Goal: Understand process/instructions: Learn how to perform a task or action

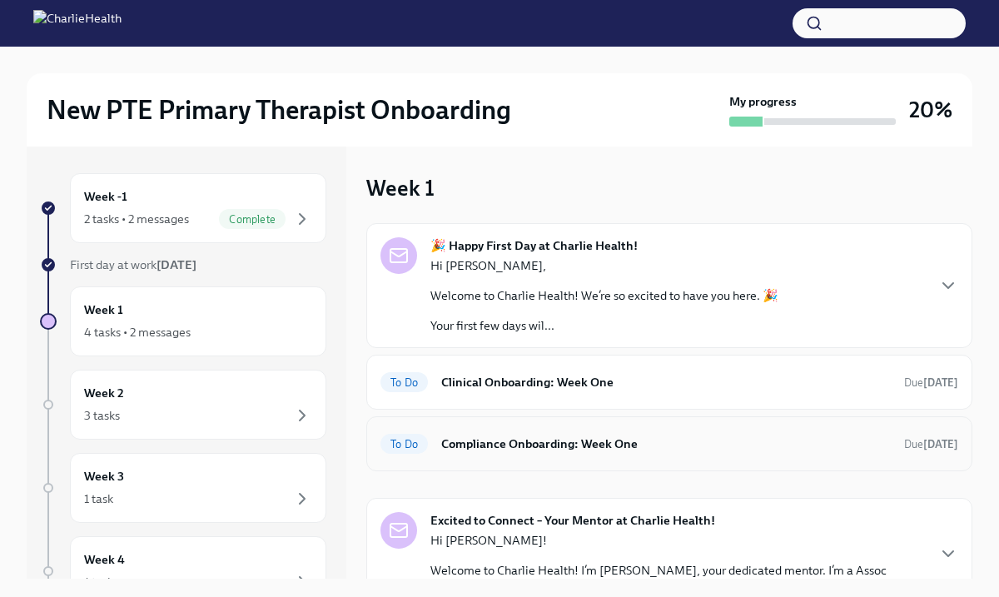
click at [661, 445] on h6 "Compliance Onboarding: Week One" at bounding box center [666, 444] width 450 height 18
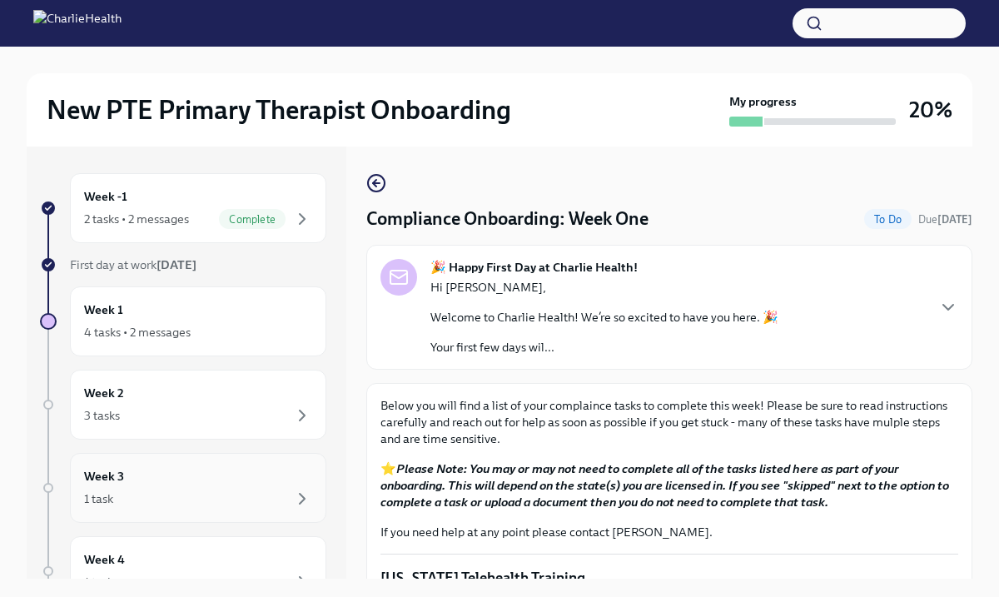
click at [252, 467] on div "Week 3 1 task" at bounding box center [198, 488] width 228 height 42
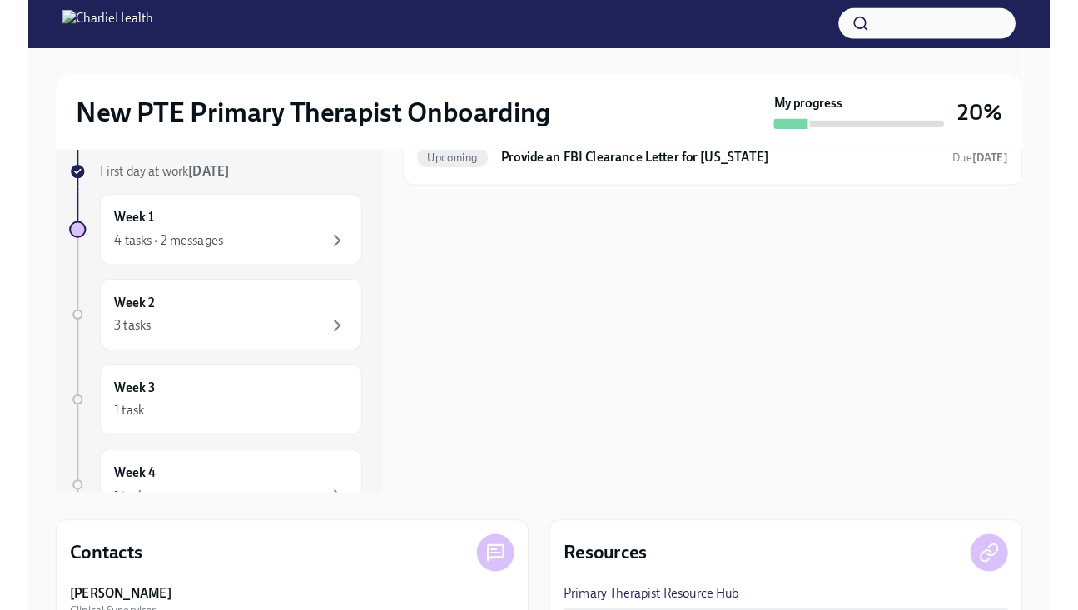
scroll to position [100, 0]
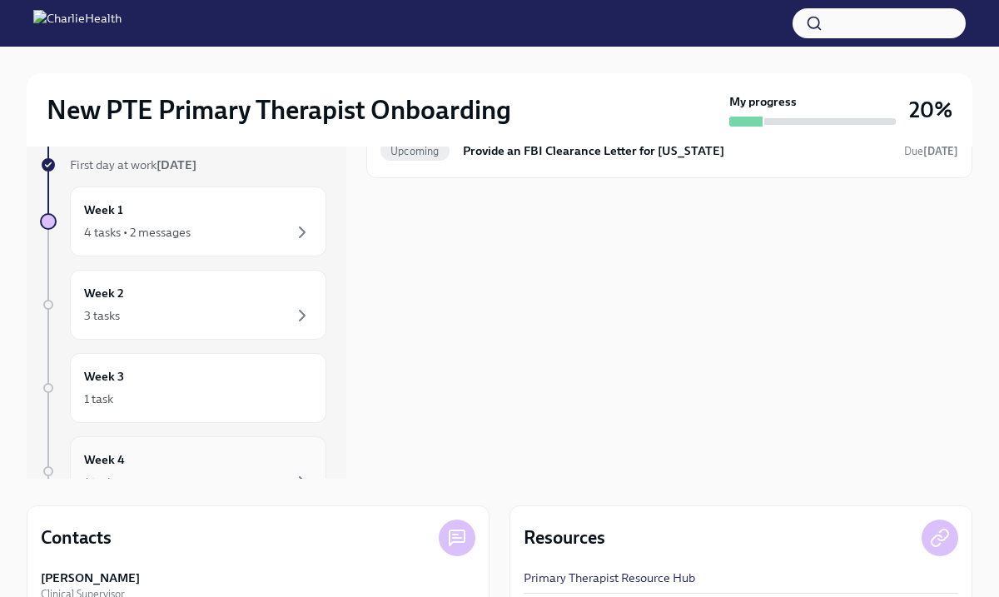
click at [265, 450] on div "Week 4 1 task" at bounding box center [198, 471] width 228 height 42
click at [51, 470] on div at bounding box center [48, 471] width 10 height 10
drag, startPoint x: 68, startPoint y: 352, endPoint x: 162, endPoint y: 457, distance: 140.4
click at [162, 457] on div "Week -1 2 tasks • 2 messages Complete First day at work [DATE] Week 1 4 tasks •…" at bounding box center [183, 421] width 286 height 696
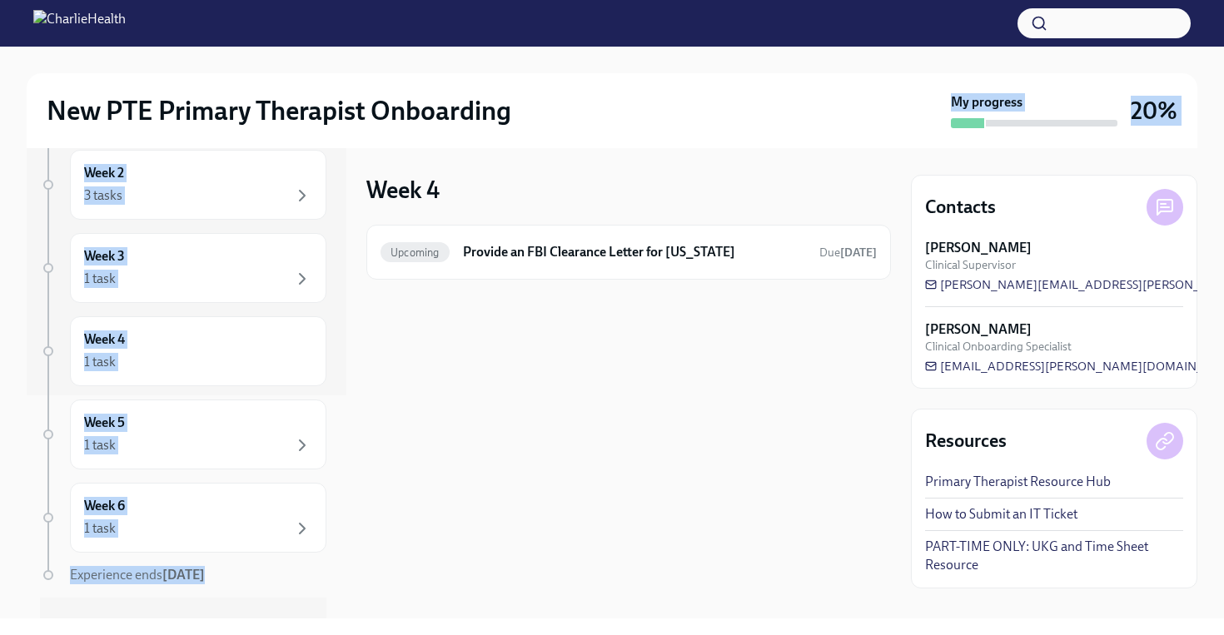
scroll to position [256, 0]
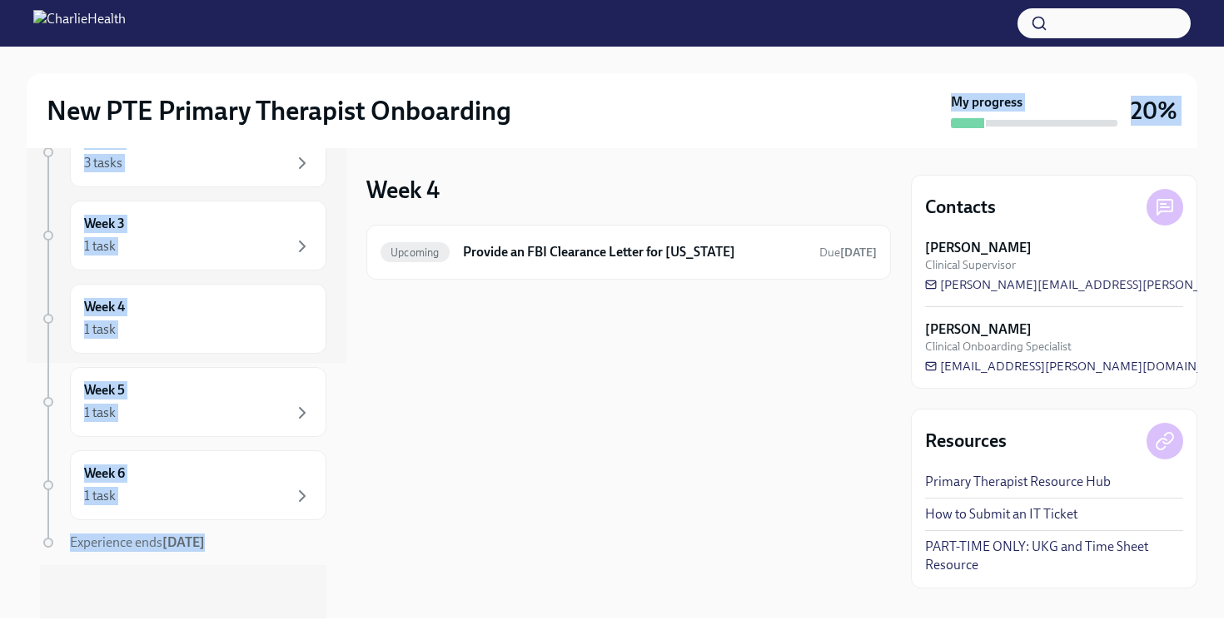
drag, startPoint x: 86, startPoint y: 127, endPoint x: 154, endPoint y: 636, distance: 513.2
click at [154, 596] on html "New PTE Primary Therapist Onboarding My progress 20% Week -1 2 tasks • 2 messag…" at bounding box center [612, 317] width 1224 height 635
click at [145, 499] on div "1 task" at bounding box center [198, 496] width 228 height 20
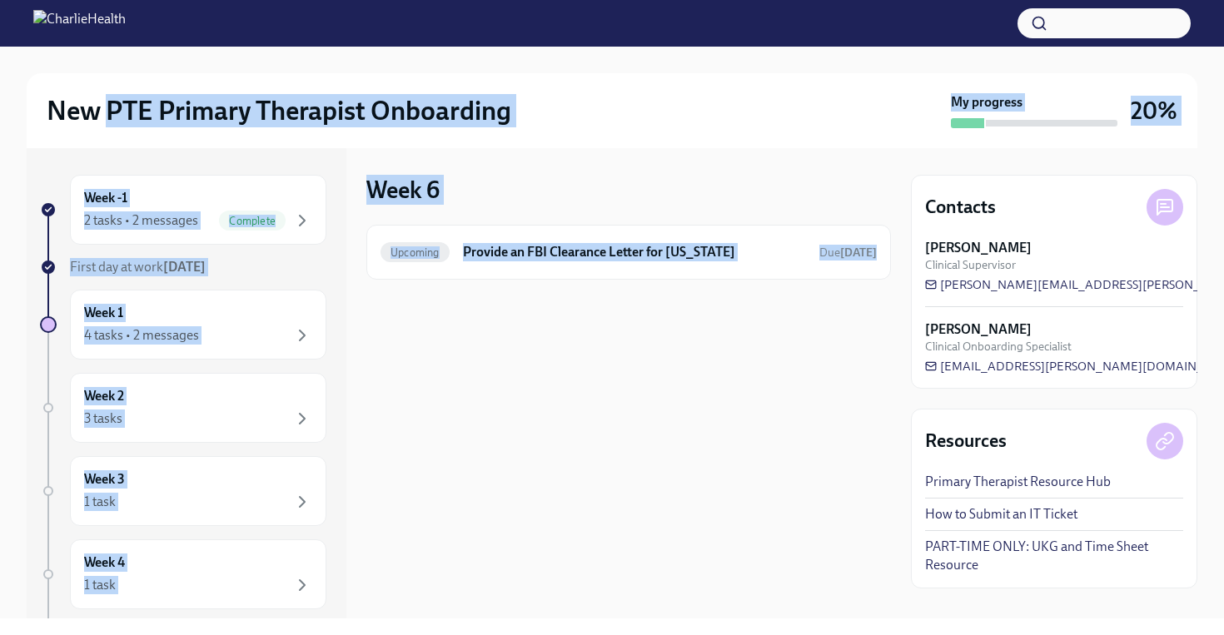
drag, startPoint x: 378, startPoint y: 584, endPoint x: 107, endPoint y: 102, distance: 553.9
click at [107, 102] on div "New PTE Primary Therapist Onboarding My progress 20% Week -1 2 tasks • 2 messag…" at bounding box center [612, 333] width 1224 height 572
click at [356, 300] on div "Week -1 2 tasks • 2 messages Complete First day at work [DATE] Week 1 4 tasks •…" at bounding box center [612, 383] width 1171 height 470
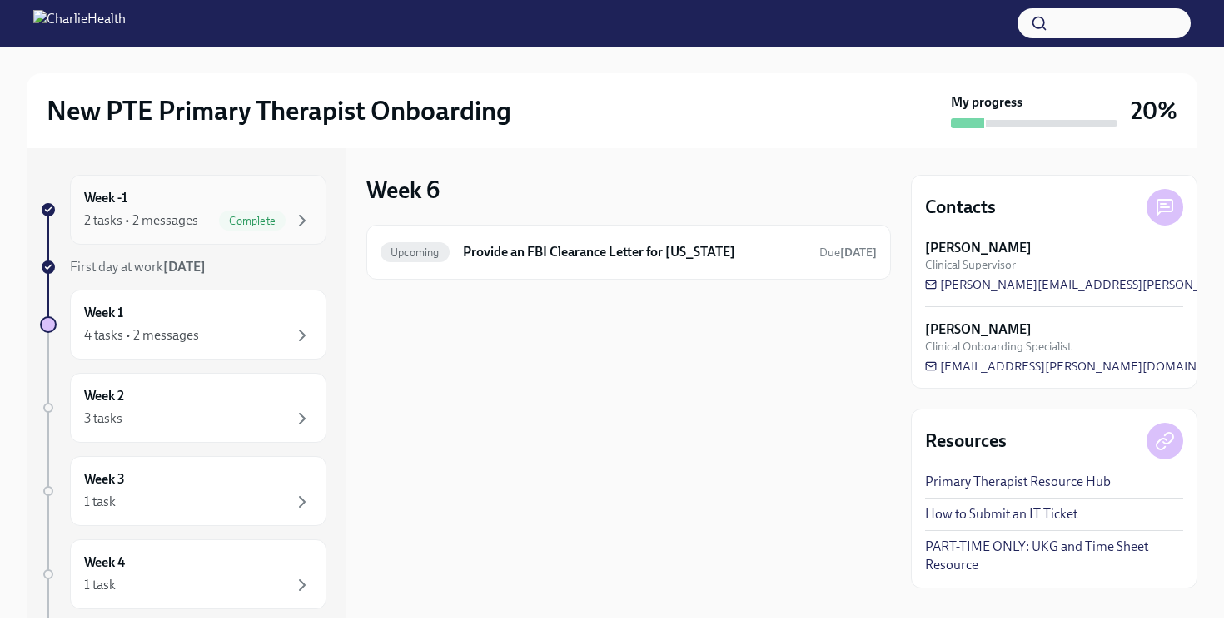
click at [260, 234] on div "Week -1 2 tasks • 2 messages Complete" at bounding box center [198, 210] width 256 height 70
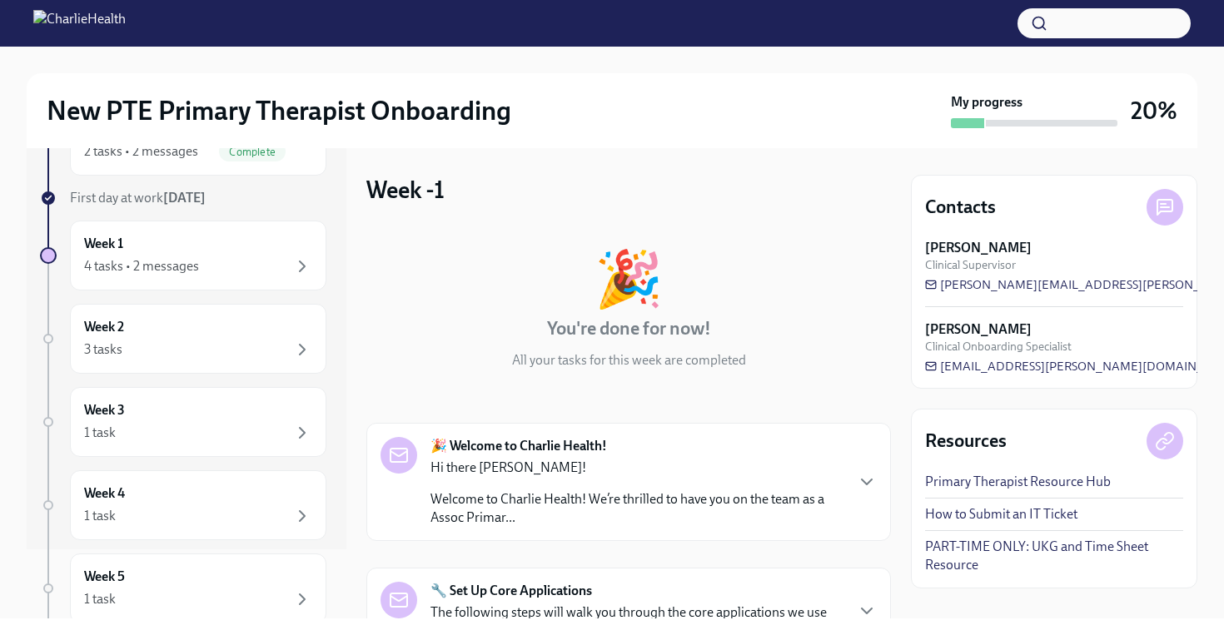
scroll to position [100, 0]
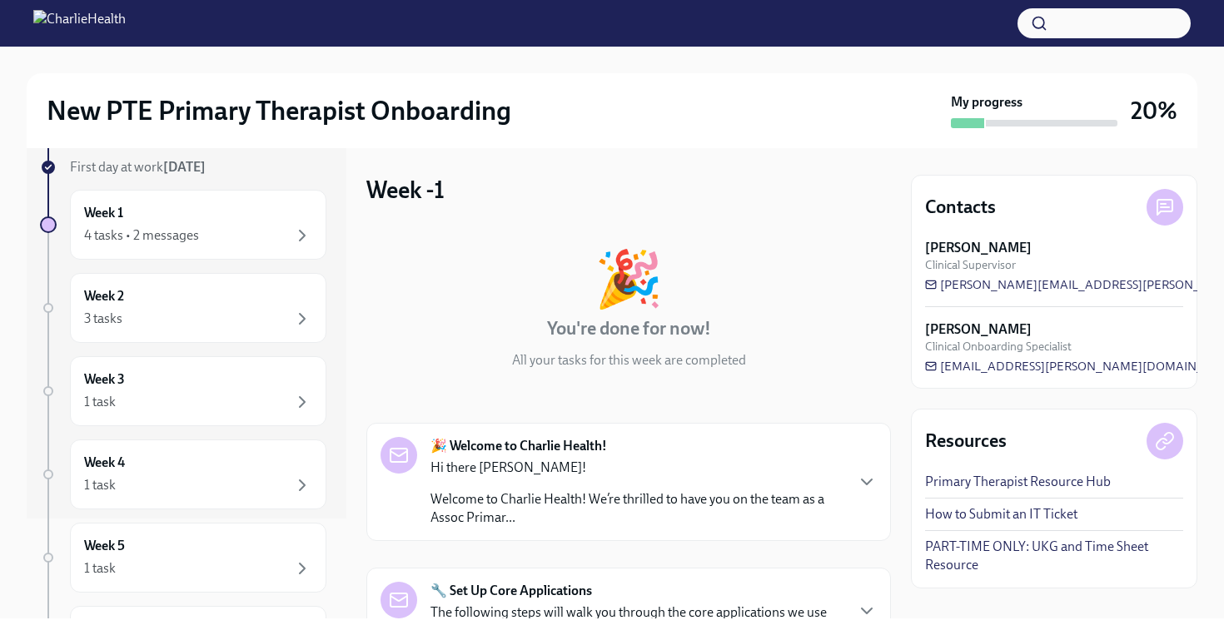
click at [471, 424] on div "🎉 Welcome to Charlie Health! Hi there Mykel! Welcome to Charlie Health! We’re t…" at bounding box center [628, 482] width 525 height 118
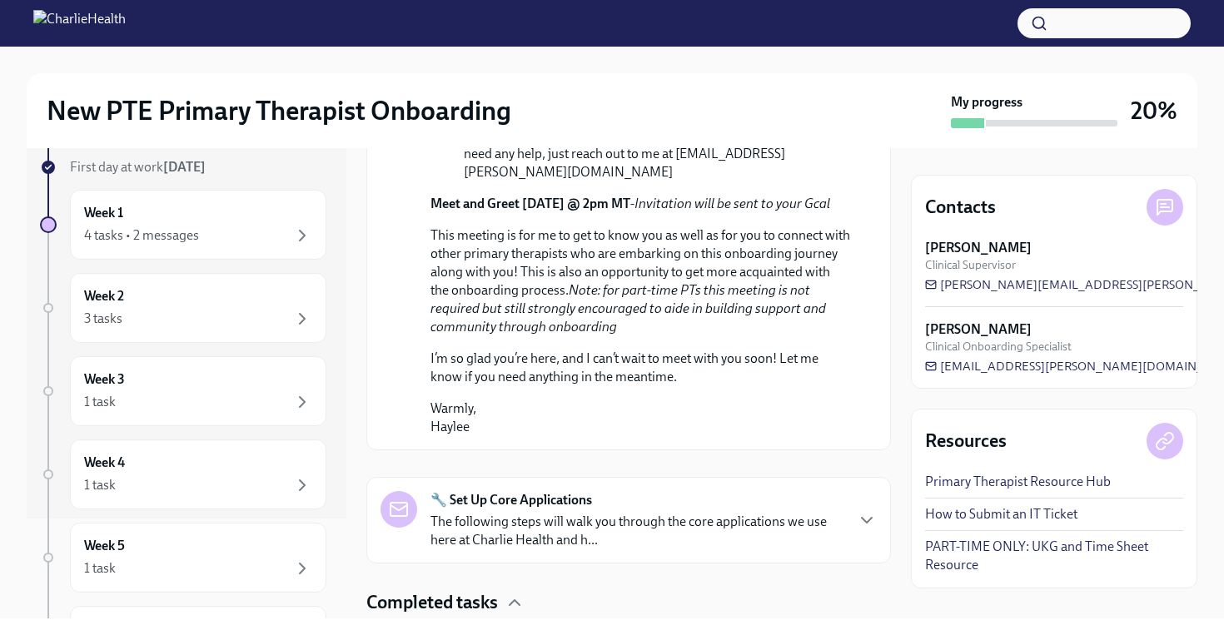
scroll to position [1003, 0]
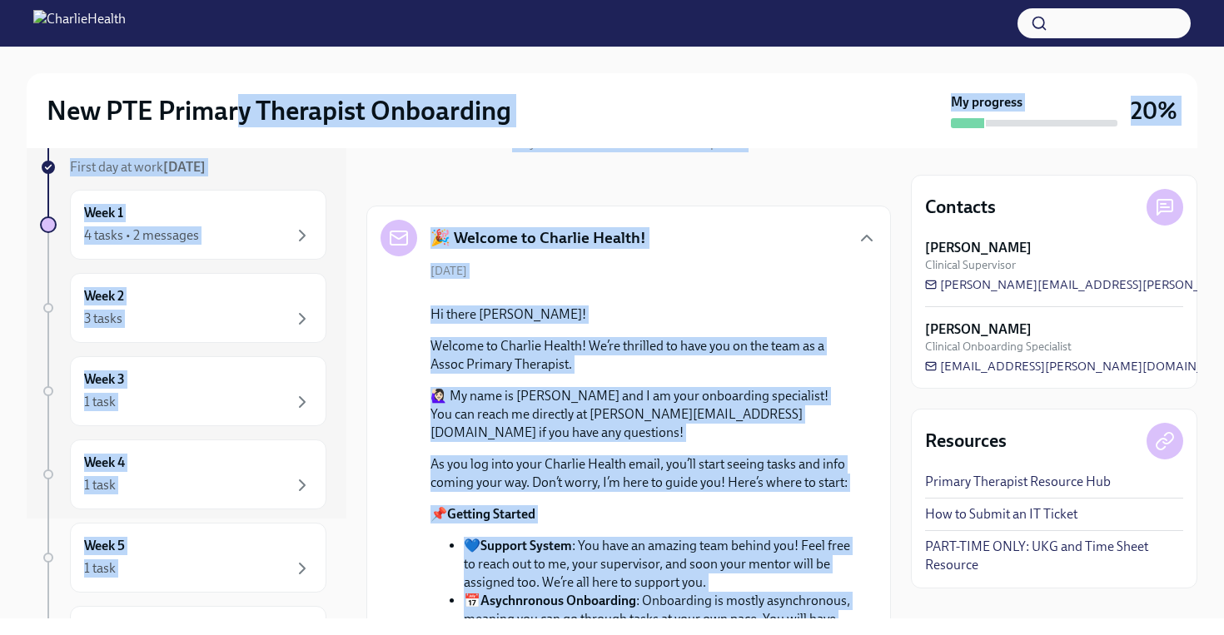
scroll to position [0, 0]
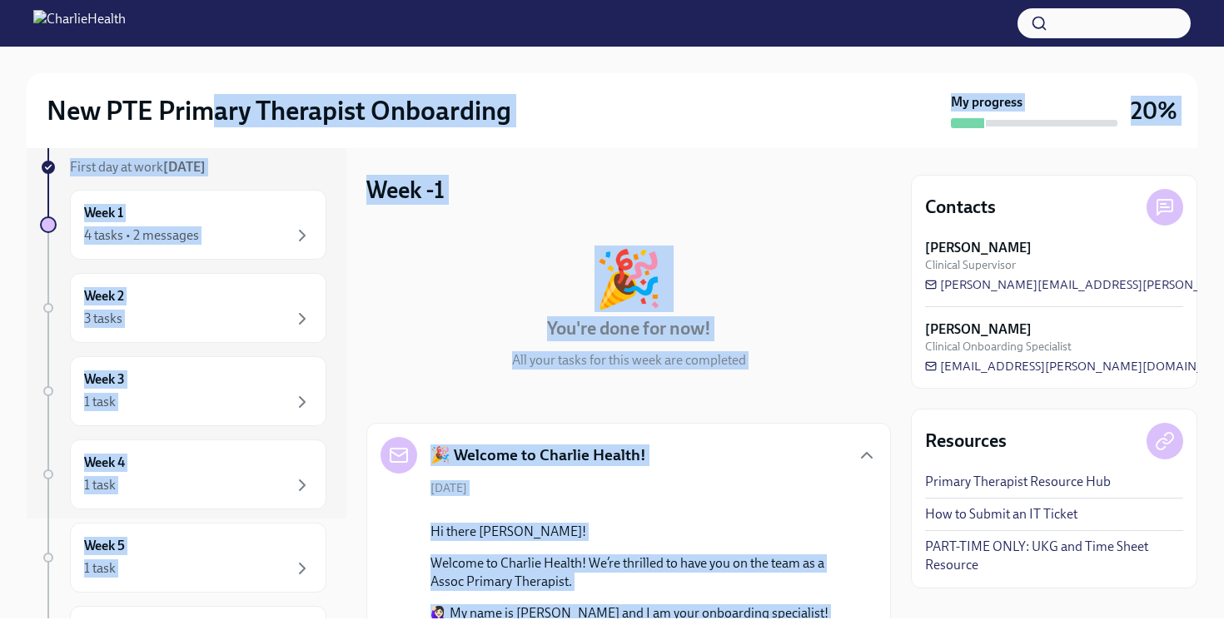
drag, startPoint x: 450, startPoint y: 205, endPoint x: 211, endPoint y: 92, distance: 264.1
click at [211, 92] on div "New PTE Primary Therapist Onboarding My progress 20% Week -1 2 tasks • 2 messag…" at bounding box center [612, 333] width 1224 height 572
click at [414, 266] on div "🎉 You're done for now! All your tasks for this week are completed" at bounding box center [628, 310] width 525 height 118
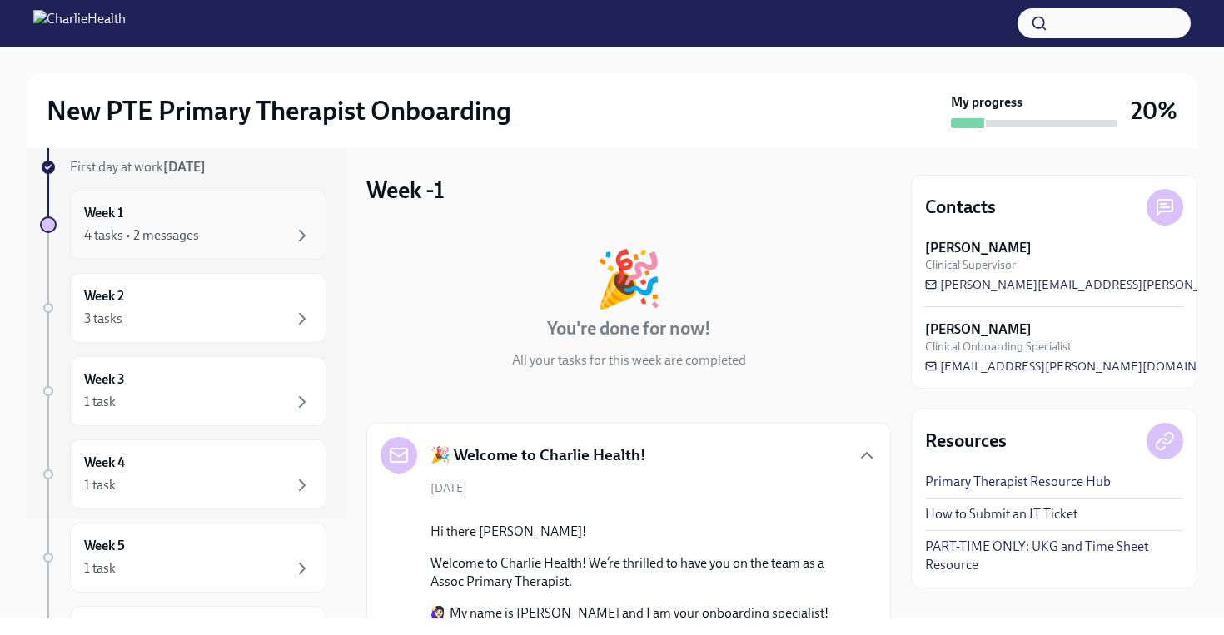
click at [220, 241] on div "4 tasks • 2 messages" at bounding box center [198, 236] width 228 height 20
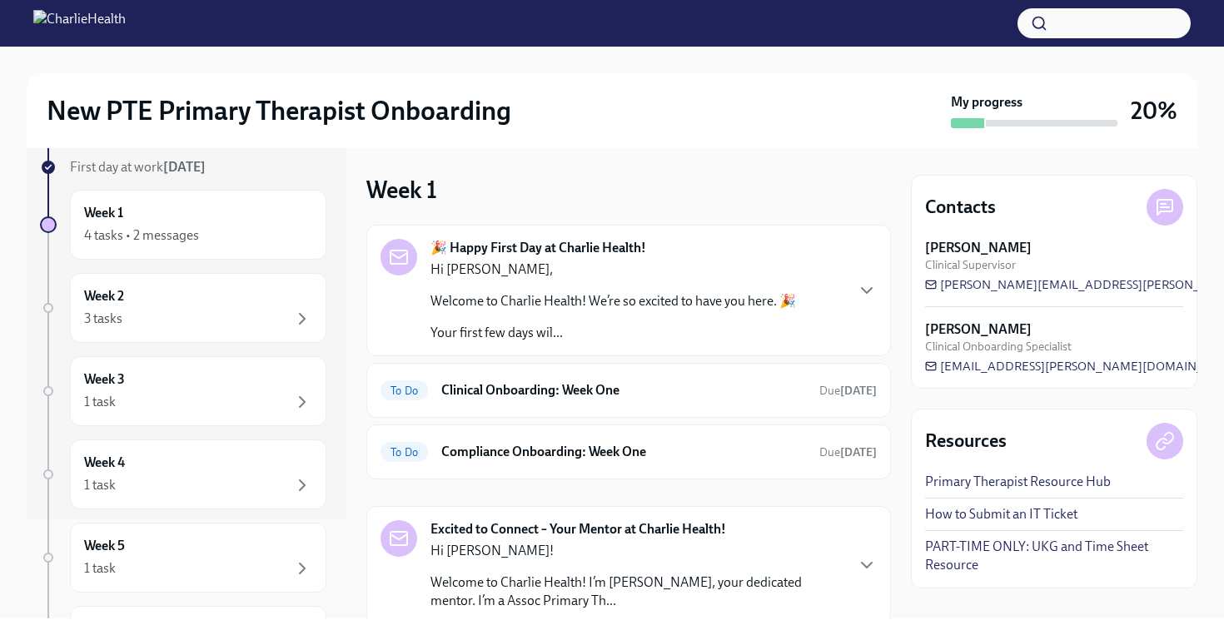
click at [546, 297] on p "Welcome to Charlie Health! We’re so excited to have you here. 🎉" at bounding box center [612, 301] width 365 height 18
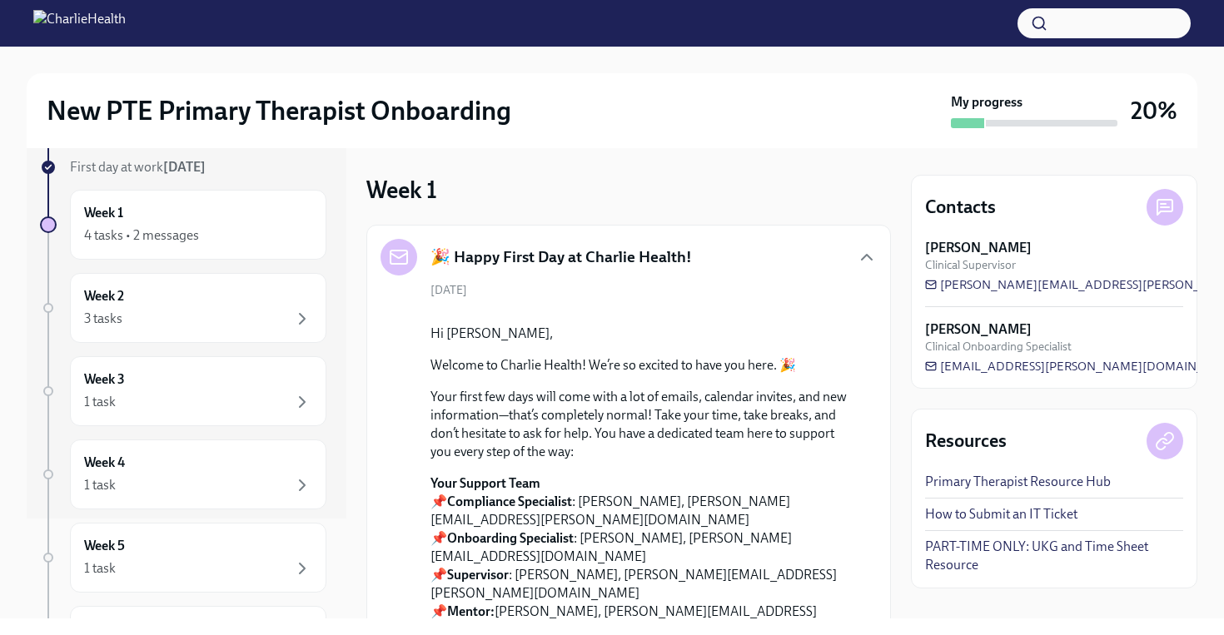
click at [361, 419] on div "Week -1 2 tasks • 2 messages Complete First day at work [DATE] Week 1 4 tasks •…" at bounding box center [612, 383] width 1171 height 470
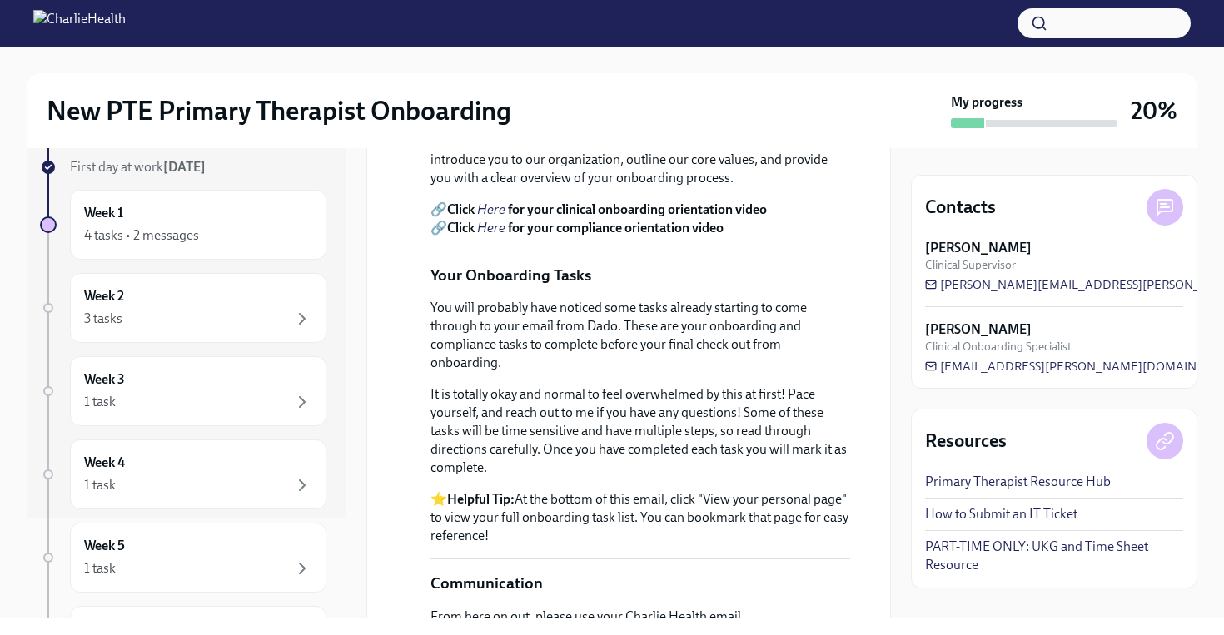
scroll to position [666, 0]
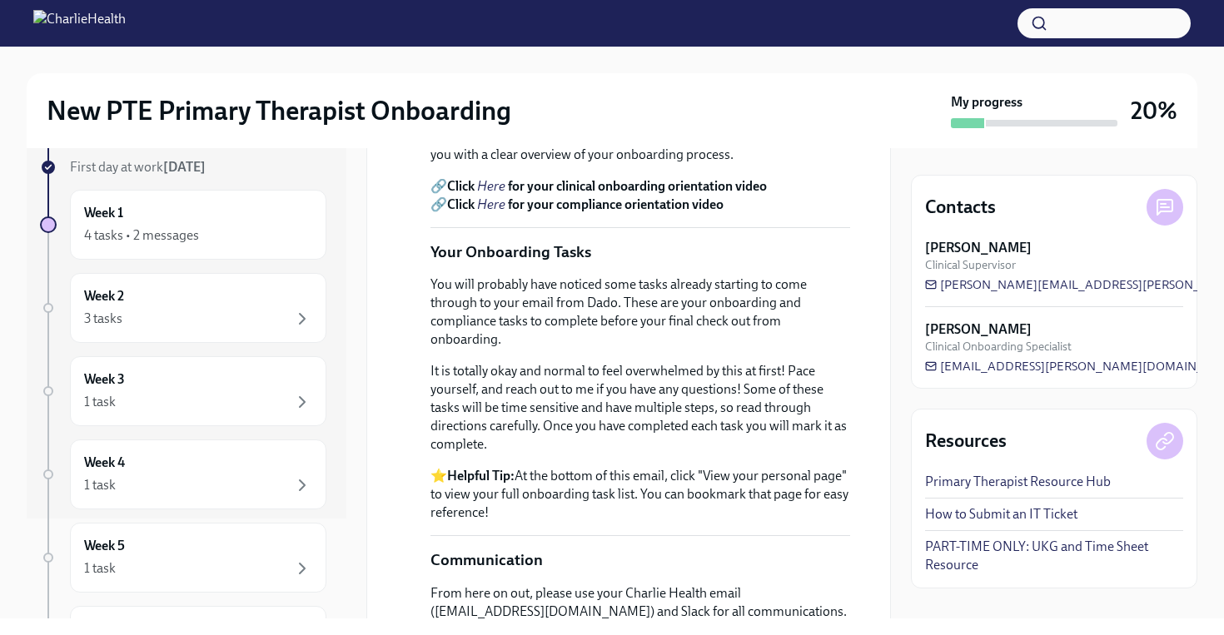
click at [499, 194] on em "Here" at bounding box center [491, 186] width 28 height 16
click at [493, 194] on em "Here" at bounding box center [491, 186] width 28 height 16
click at [491, 212] on em "Here" at bounding box center [491, 204] width 28 height 16
click at [891, 463] on div "Week -1 2 tasks • 2 messages Complete First day at work [DATE] Week 1 4 tasks •…" at bounding box center [612, 383] width 1171 height 470
click at [859, 457] on div "[DATE] Hi Mykel, Welcome to Charlie Health! We’re so excited to have you here. …" at bounding box center [628, 230] width 496 height 1228
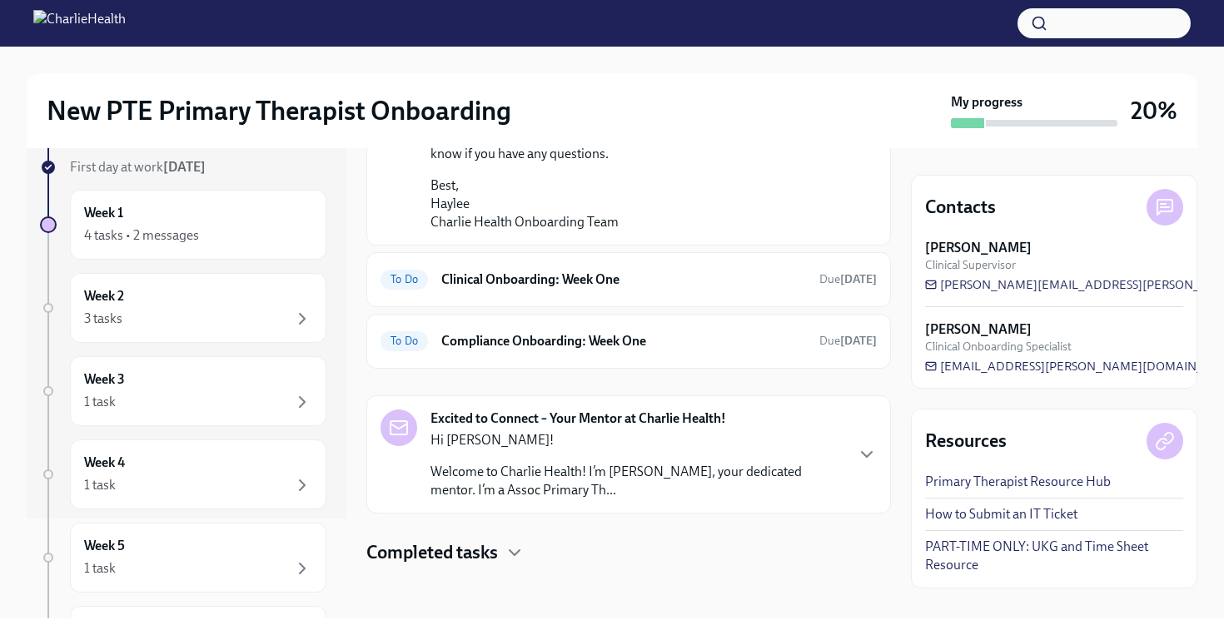
scroll to position [1400, 0]
click at [637, 274] on h6 "Clinical Onboarding: Week One" at bounding box center [623, 280] width 365 height 18
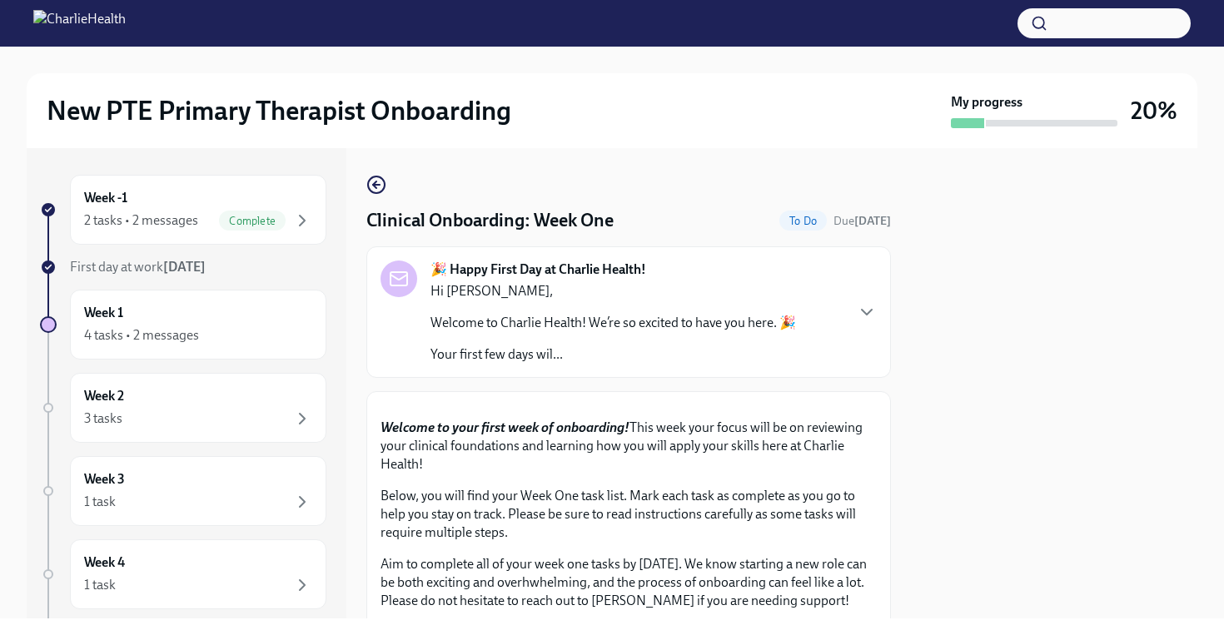
click at [935, 396] on div at bounding box center [1054, 383] width 286 height 470
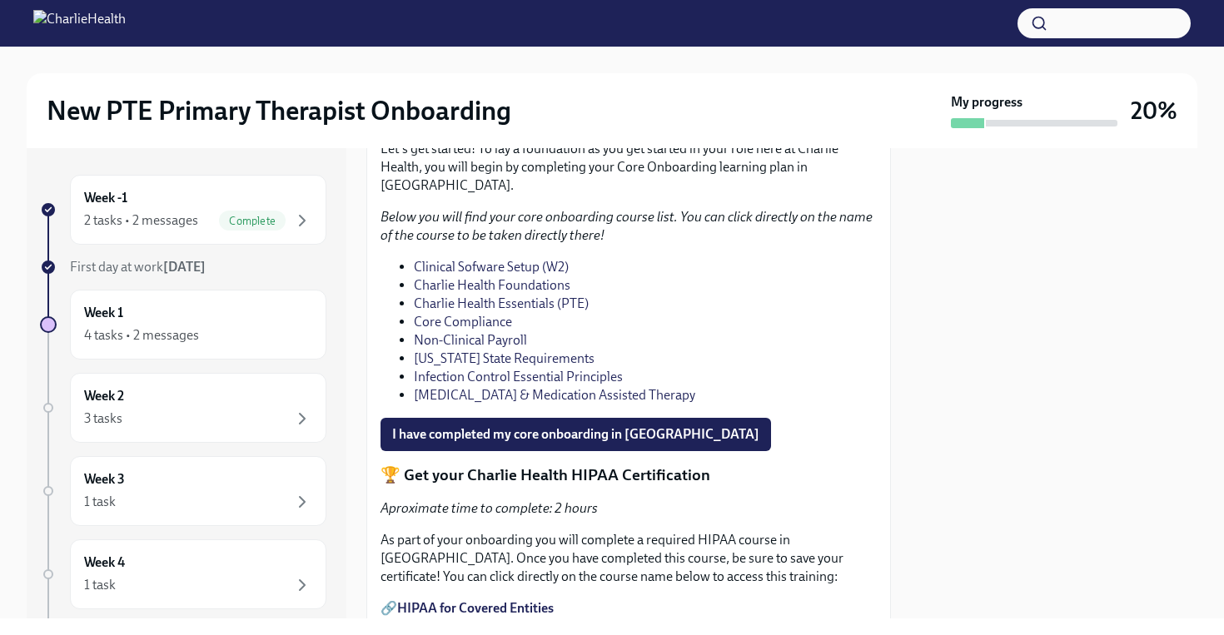
scroll to position [1232, 0]
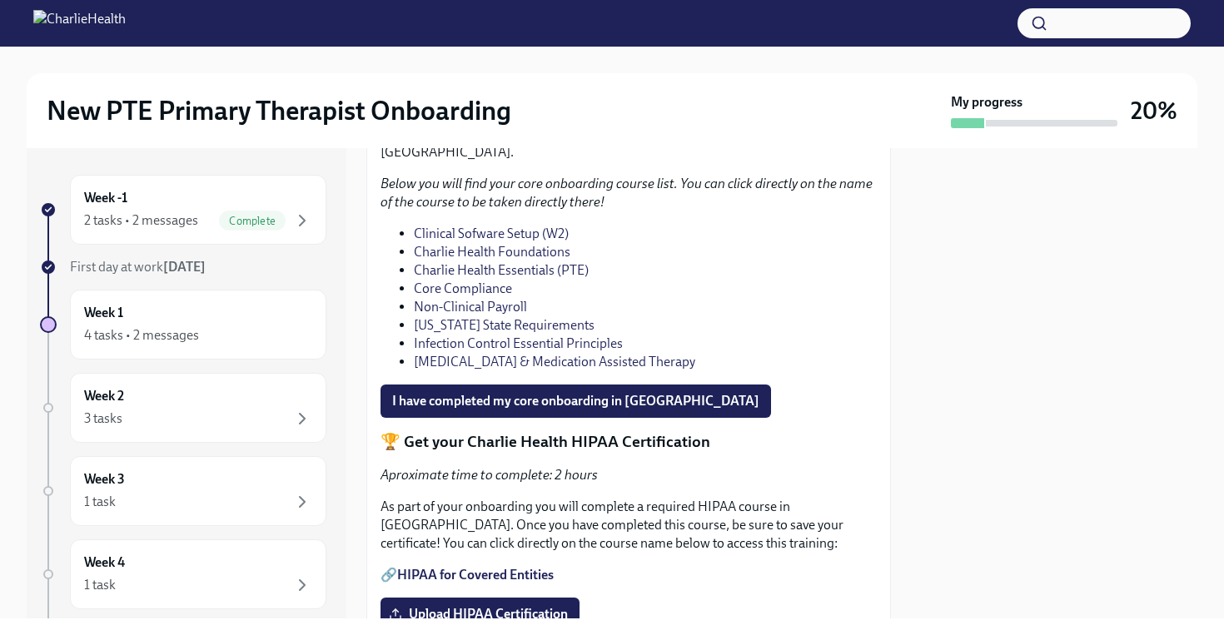
click at [876, 298] on li "Core Compliance" at bounding box center [645, 289] width 463 height 18
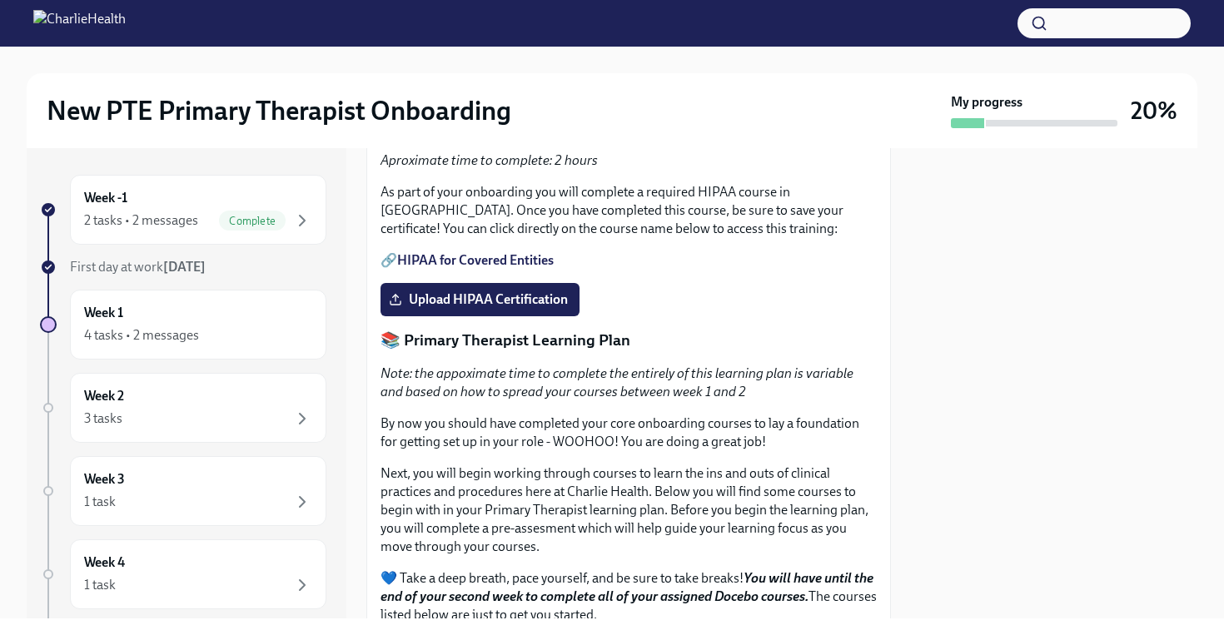
scroll to position [1565, 0]
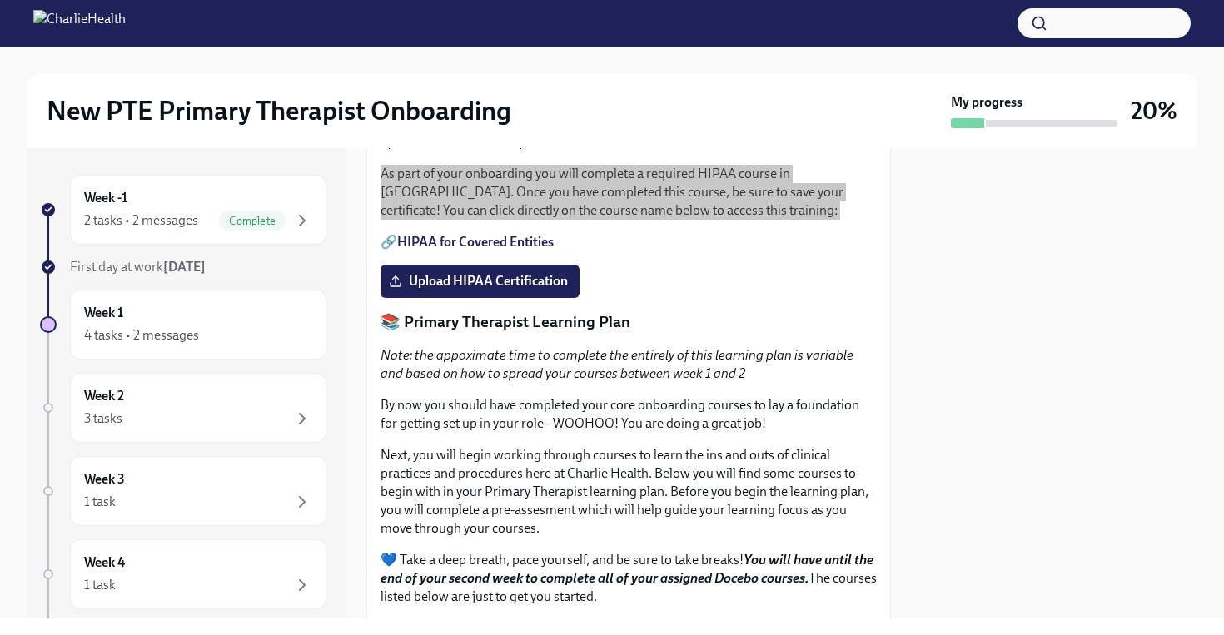
click at [465, 220] on p "As part of your onboarding you will complete a required HIPAA course in [GEOGRA…" at bounding box center [628, 192] width 496 height 55
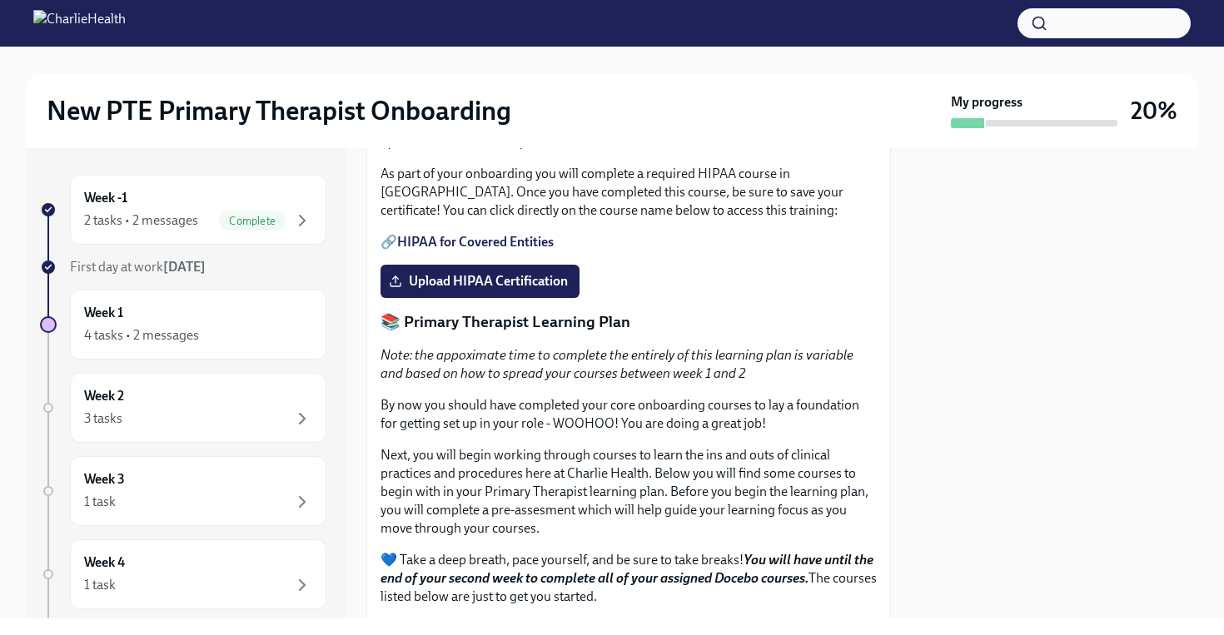
click at [893, 445] on div "Week -1 2 tasks • 2 messages Complete First day at work [DATE] Week 1 4 tasks •…" at bounding box center [612, 383] width 1171 height 470
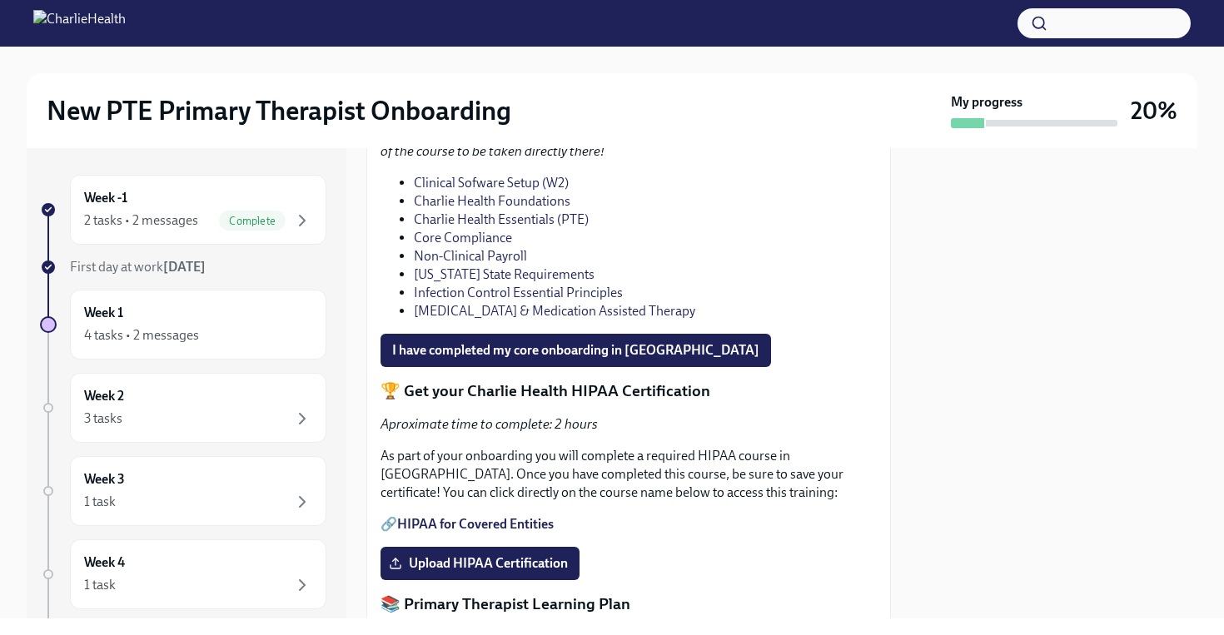
scroll to position [1265, 0]
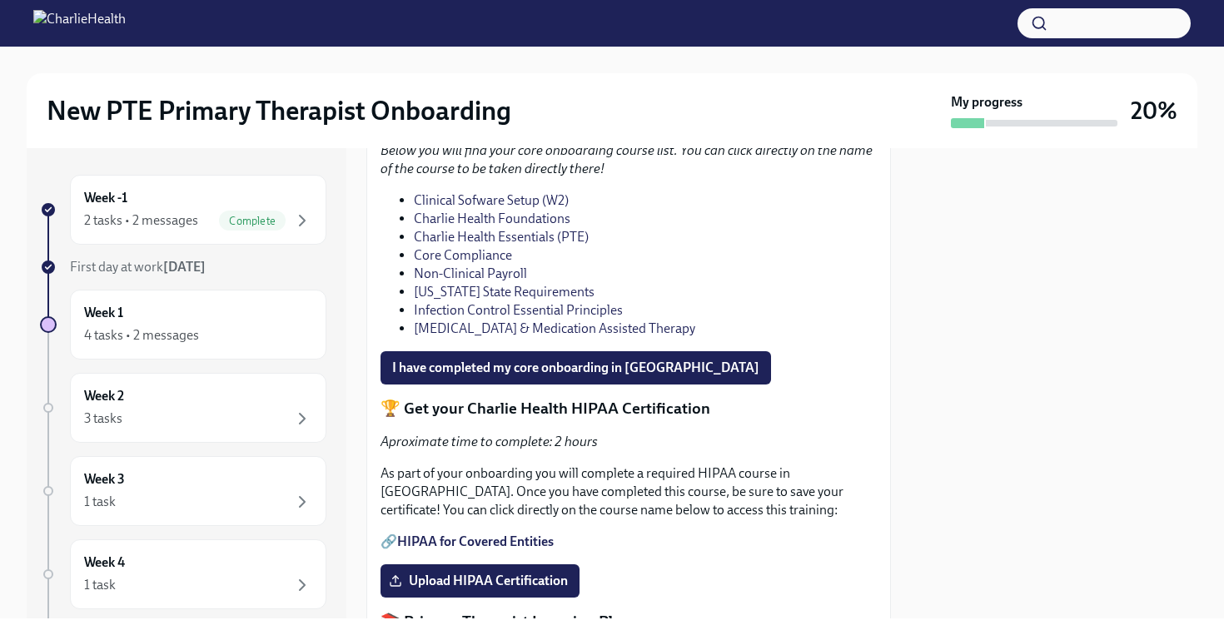
click at [530, 208] on link "Clinical Sofware Setup (W2)" at bounding box center [491, 200] width 155 height 16
